Goal: Transaction & Acquisition: Purchase product/service

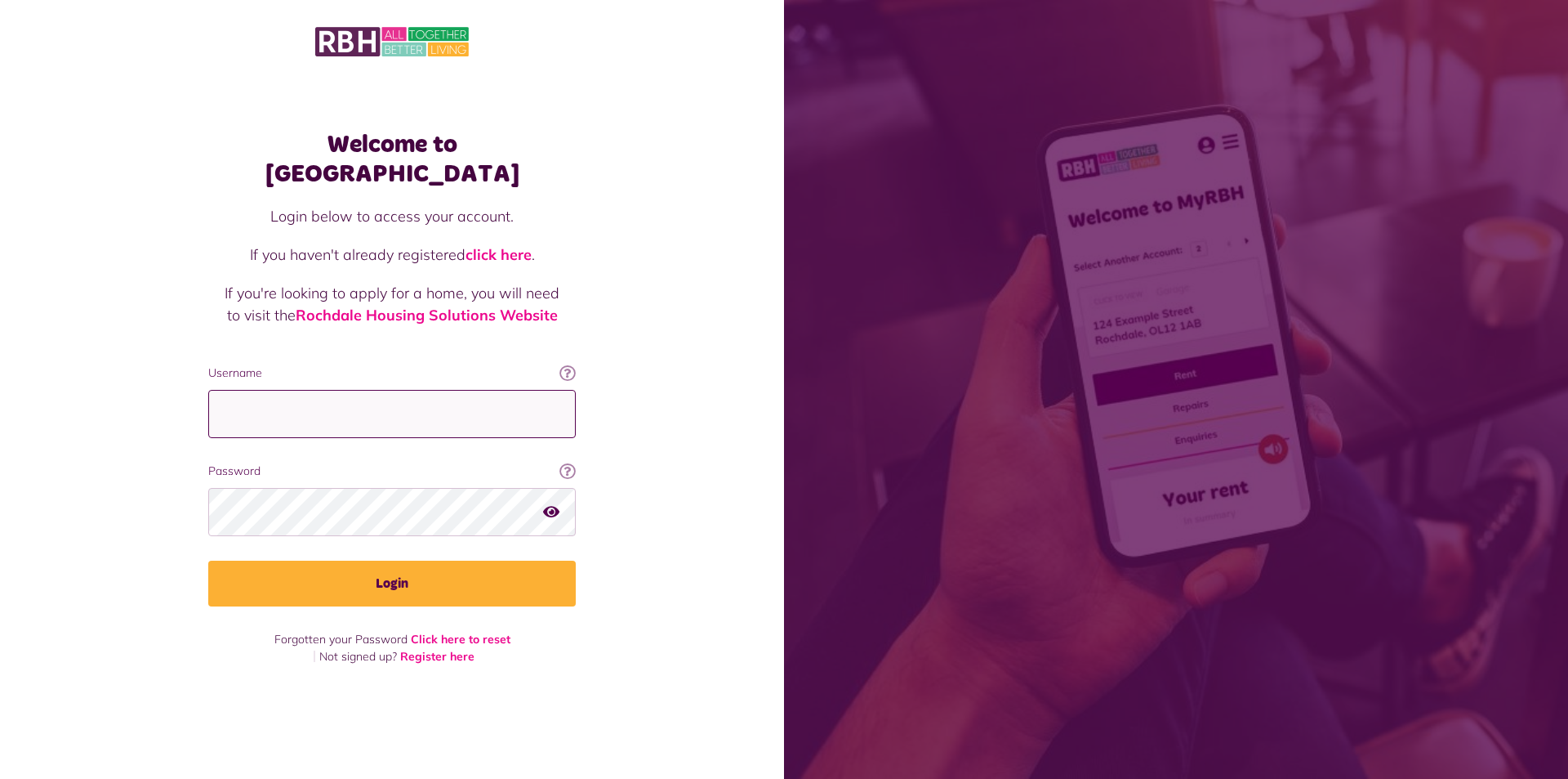
click at [426, 411] on input "Username" at bounding box center [392, 414] width 367 height 48
type input "**********"
click at [208, 561] on button "Login" at bounding box center [392, 584] width 367 height 46
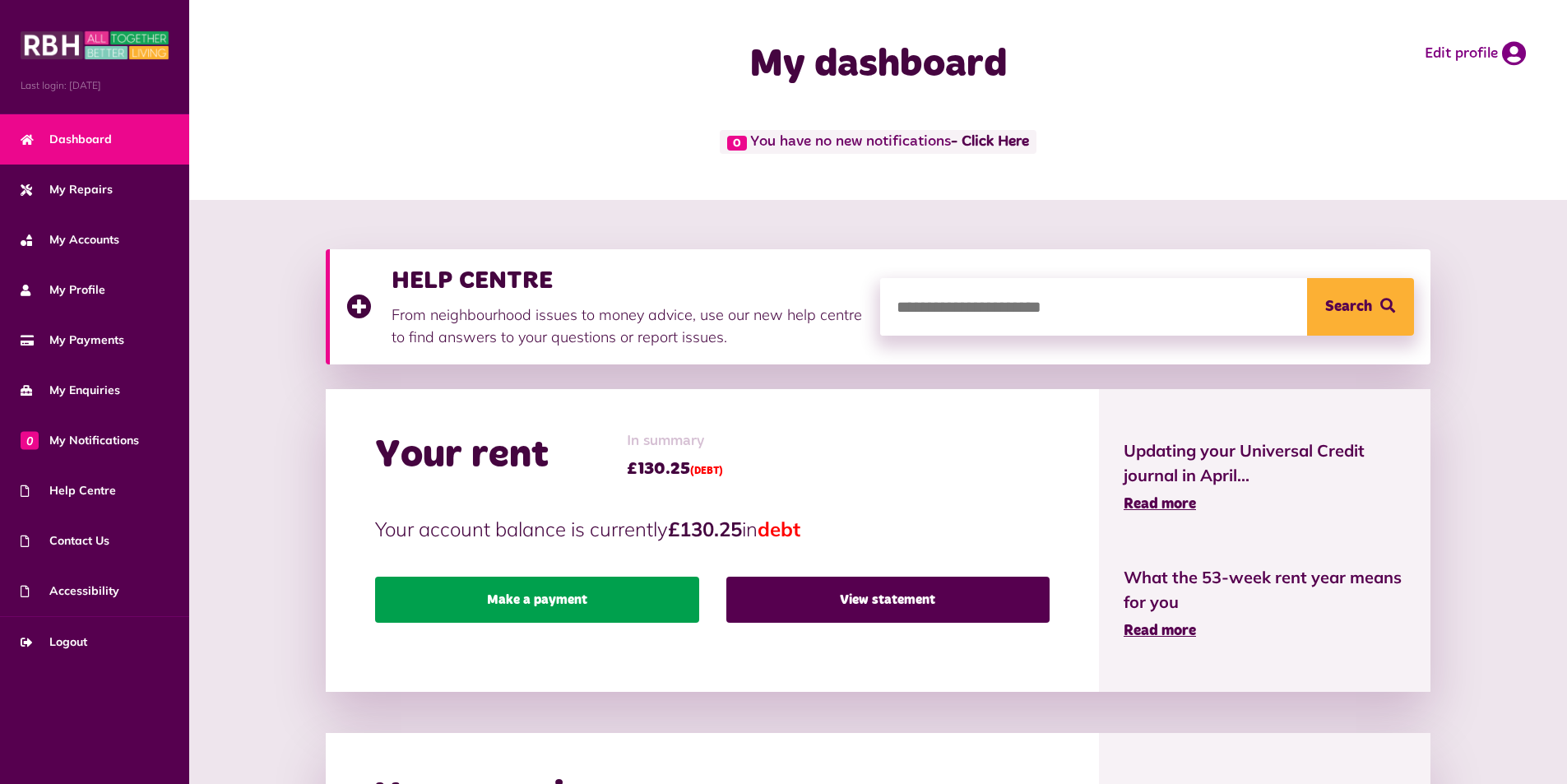
click at [545, 616] on link "Make a payment" at bounding box center [537, 600] width 324 height 46
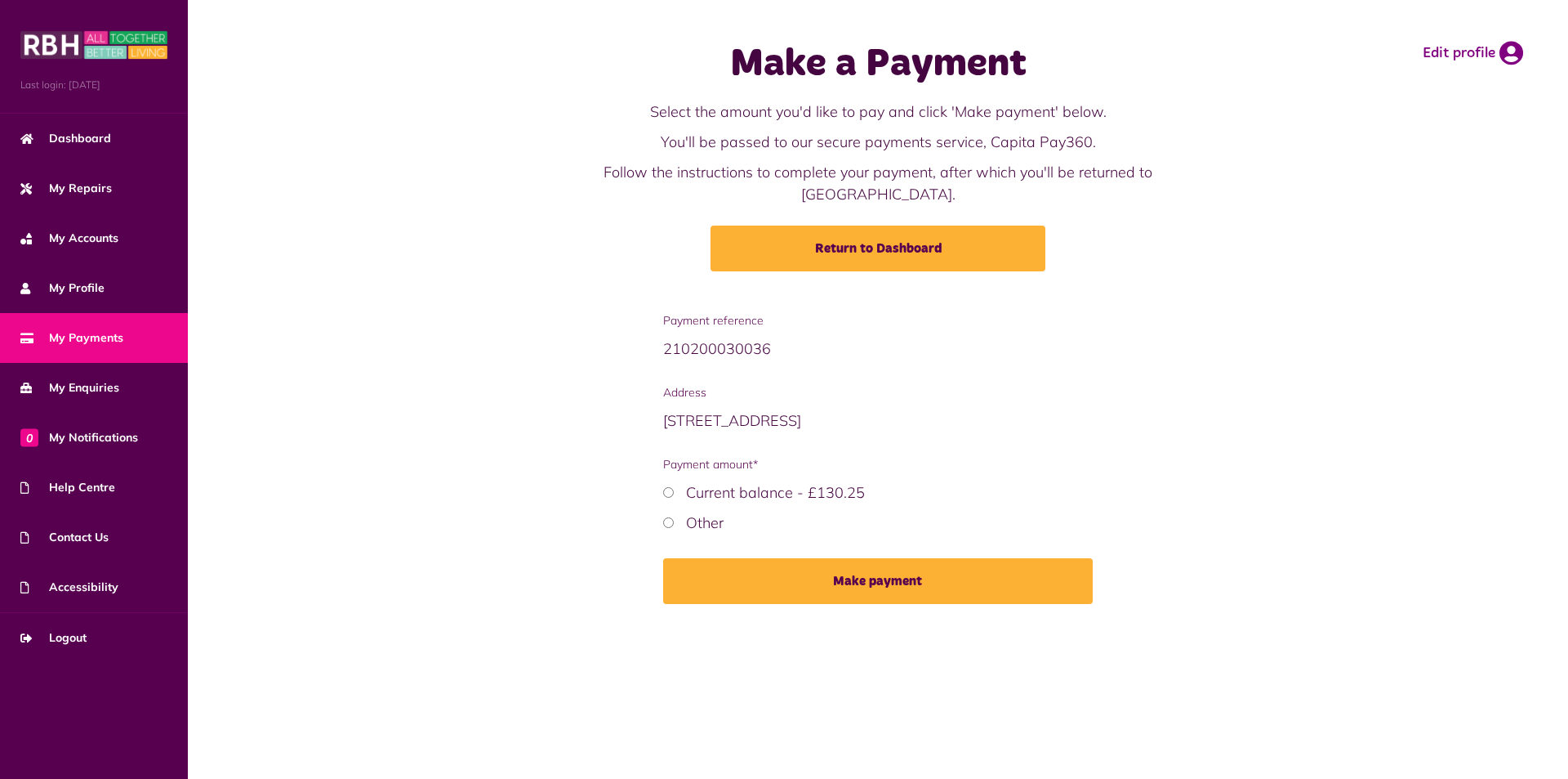
click at [724, 483] on label "Current balance - £130.25" at bounding box center [775, 492] width 179 height 19
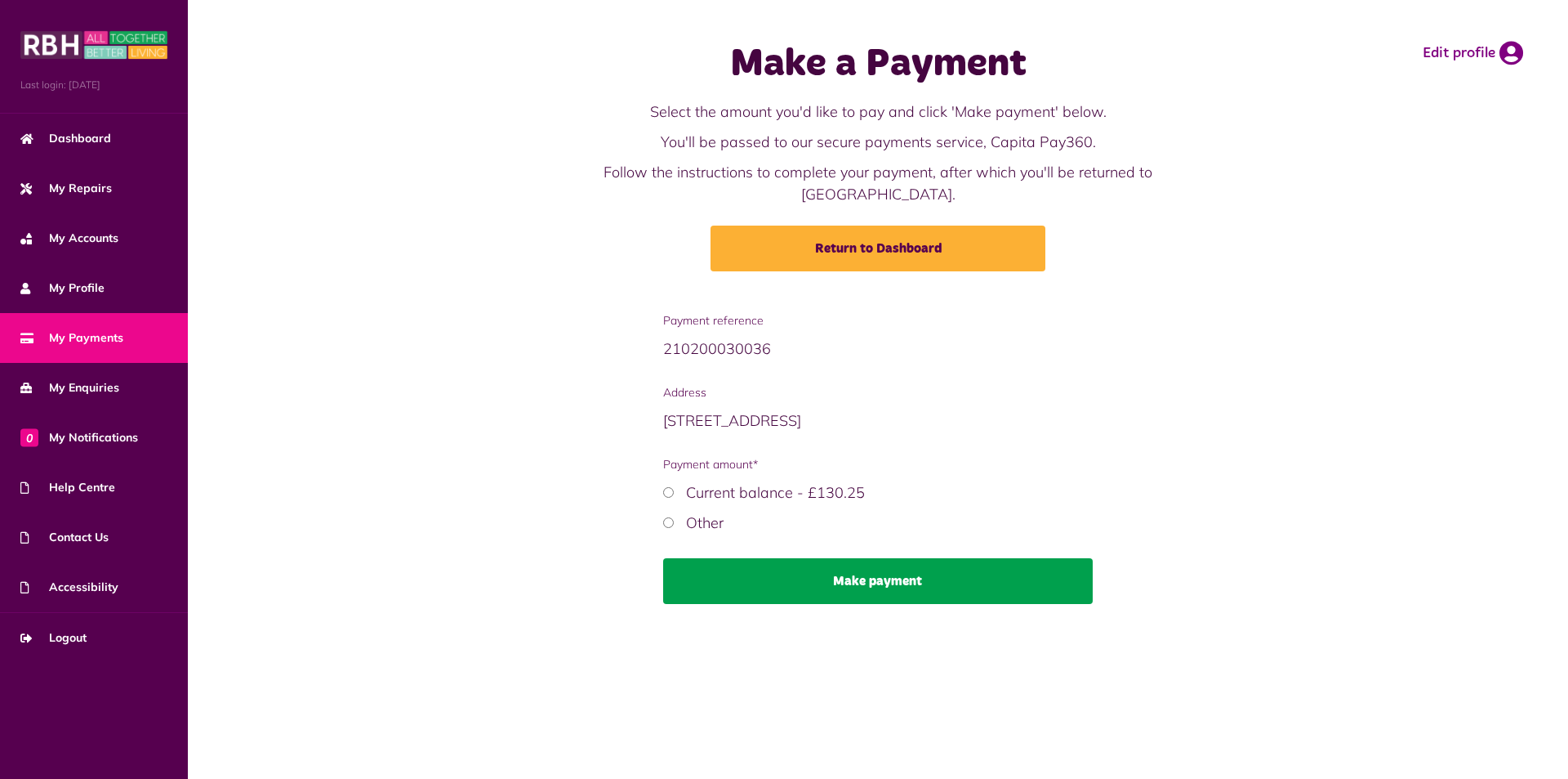
click at [755, 558] on button "Make payment" at bounding box center [878, 581] width 430 height 46
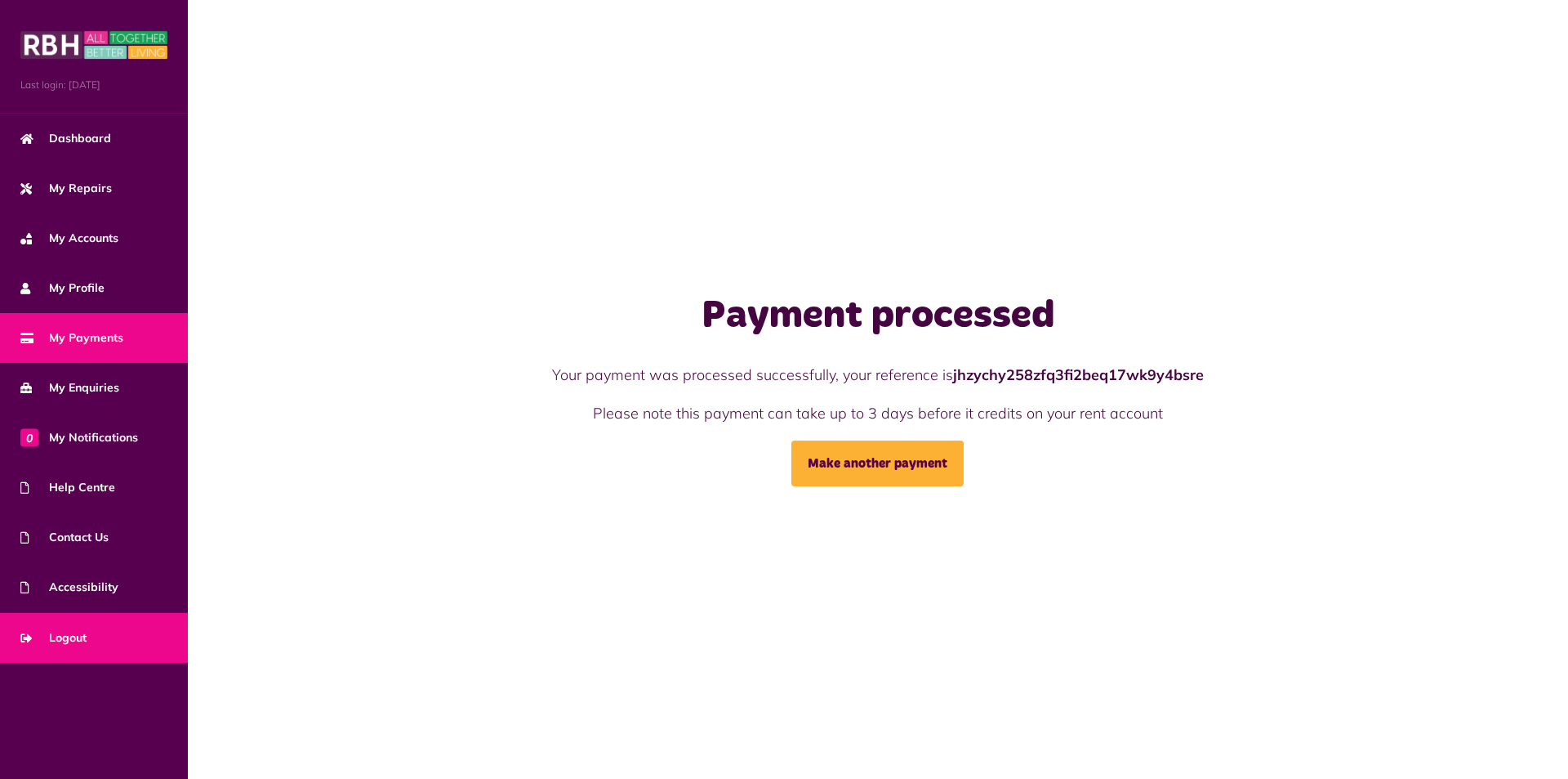
click at [106, 634] on link "Logout" at bounding box center [94, 637] width 188 height 49
